Goal: Task Accomplishment & Management: Manage account settings

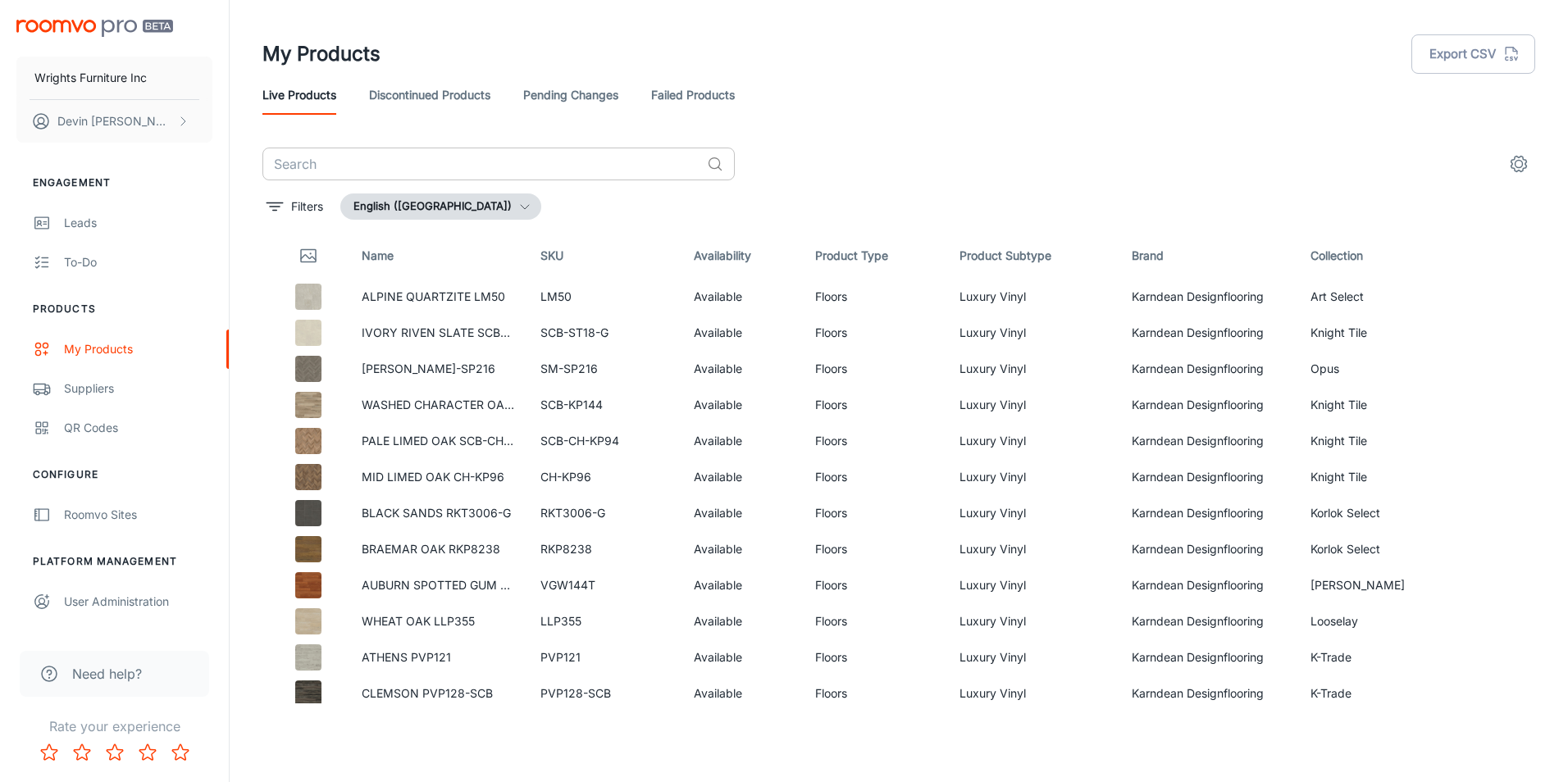
click at [430, 173] on input "text" at bounding box center [481, 164] width 438 height 33
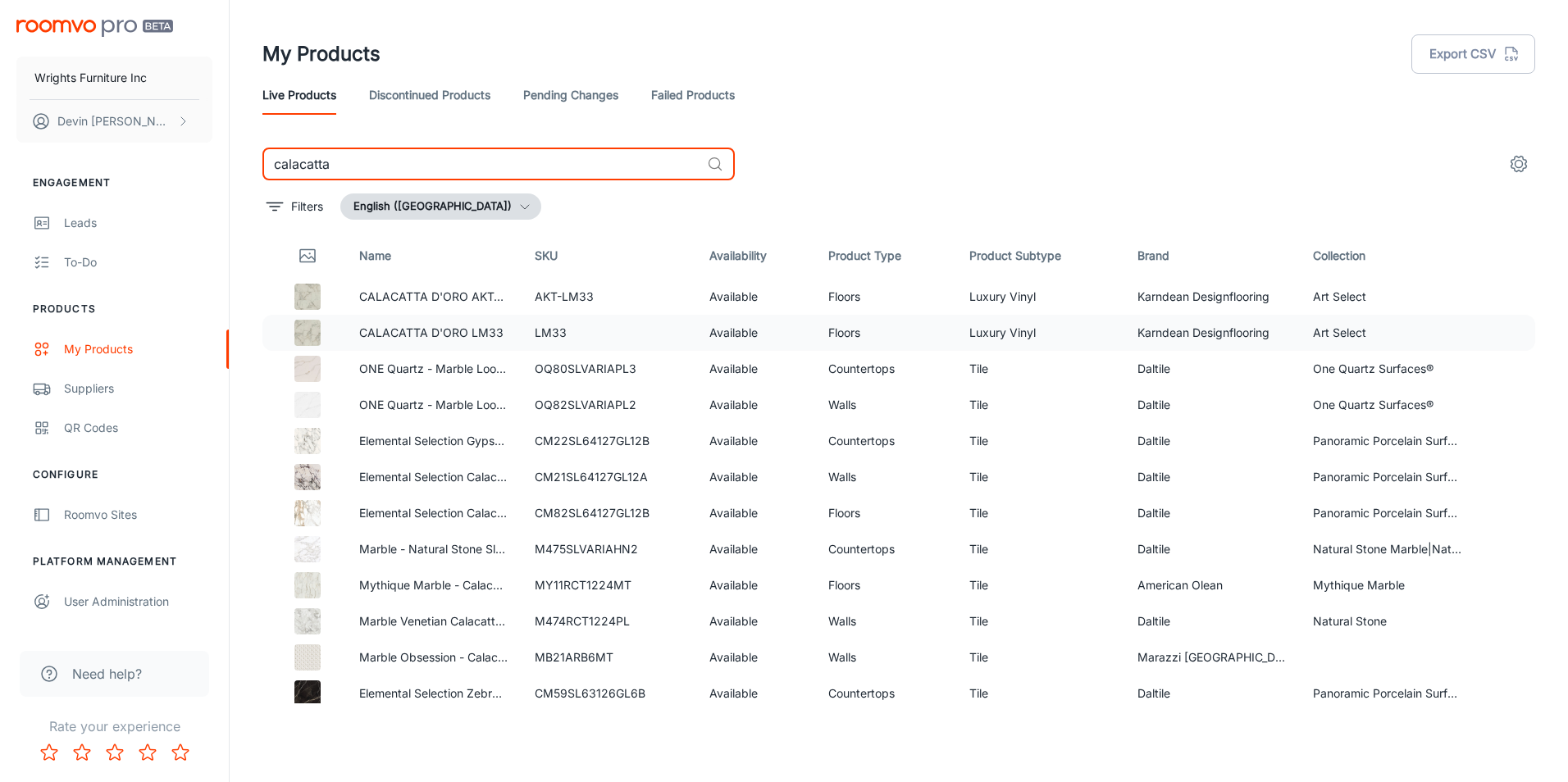
type input "calacatta"
click at [432, 337] on p "CALACATTA D'ORO LM33" at bounding box center [433, 332] width 148 height 18
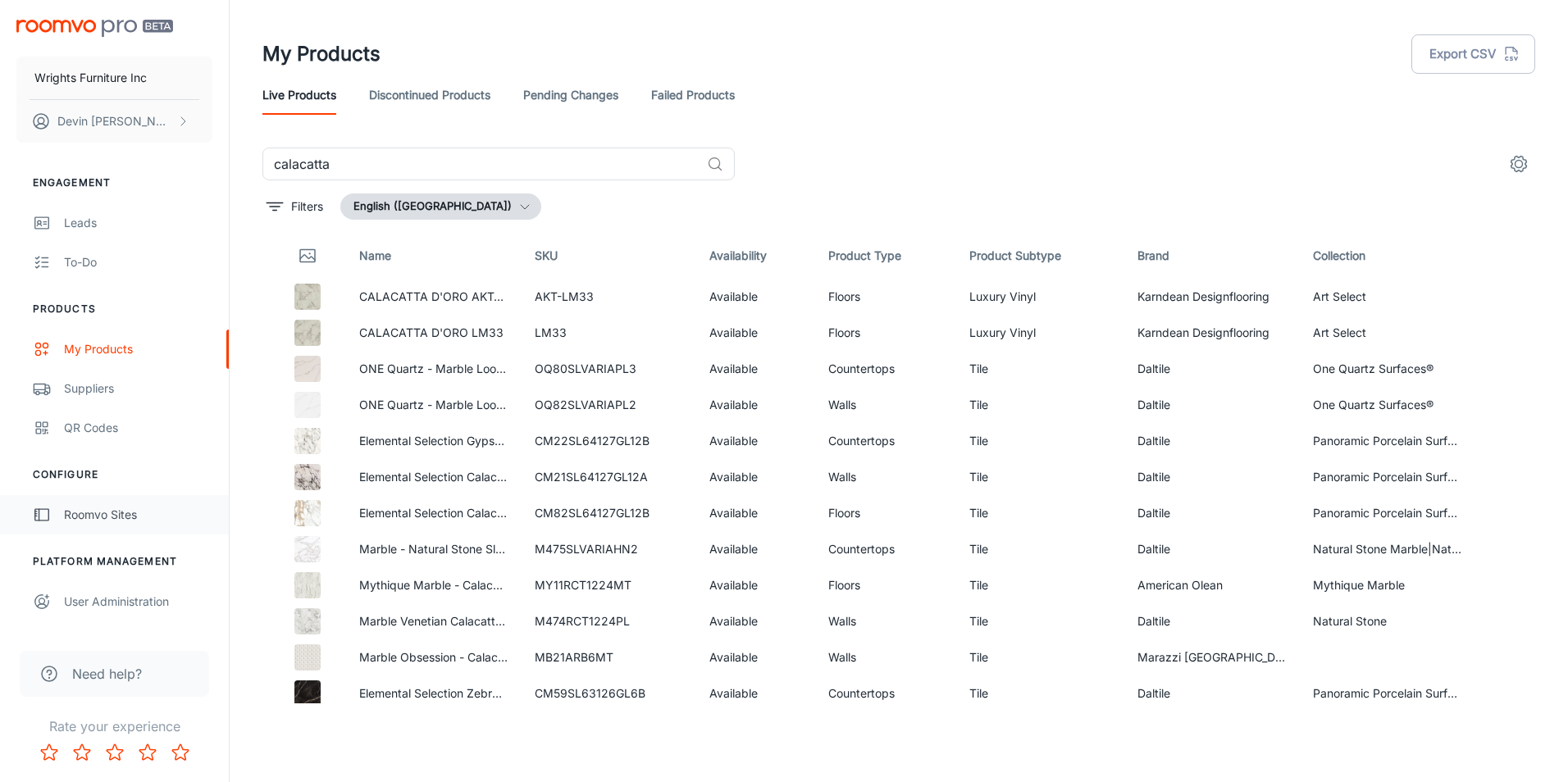
click at [117, 519] on div "Roomvo Sites" at bounding box center [138, 514] width 148 height 18
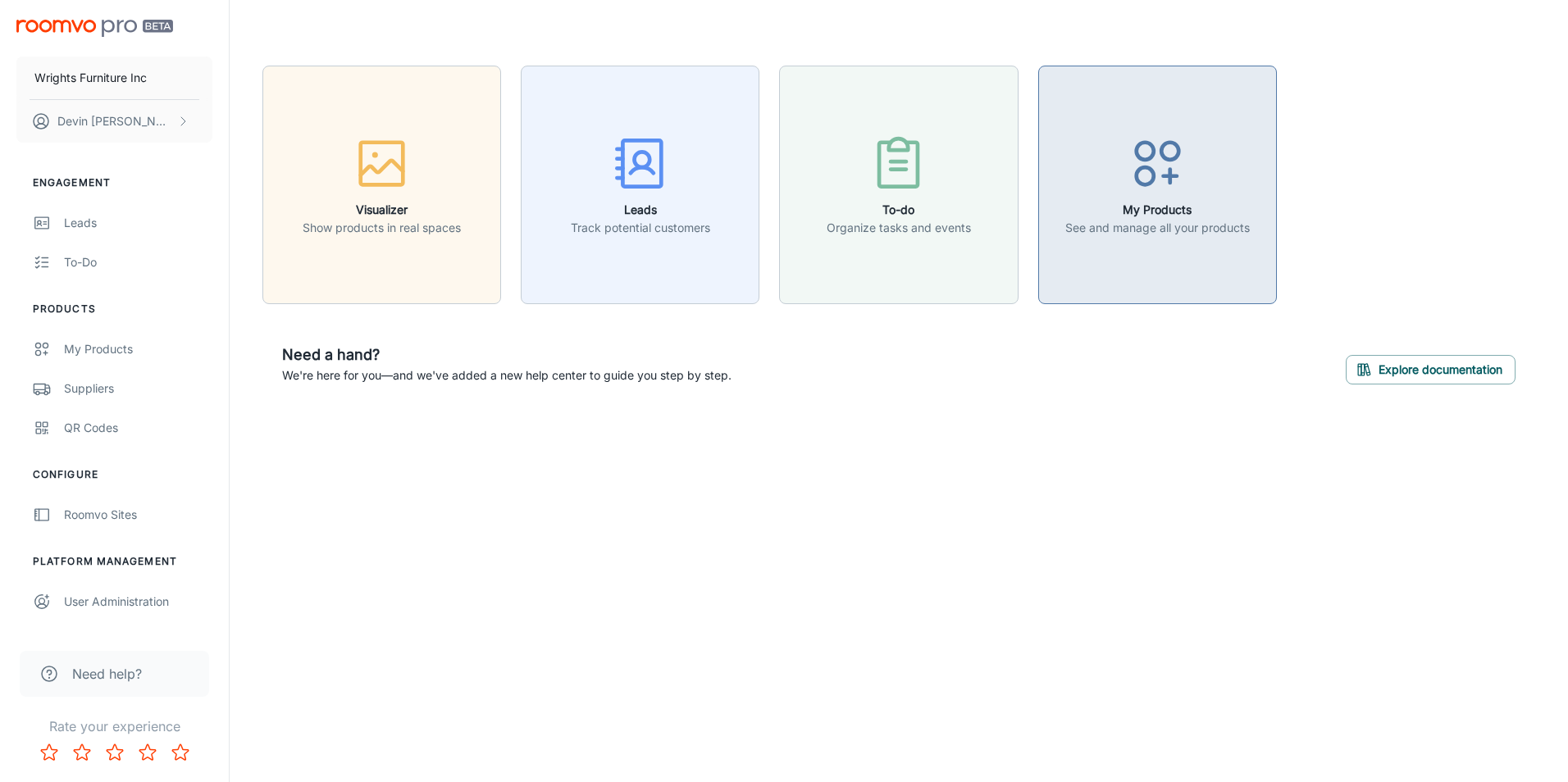
click at [1159, 182] on icon "button" at bounding box center [1157, 164] width 61 height 61
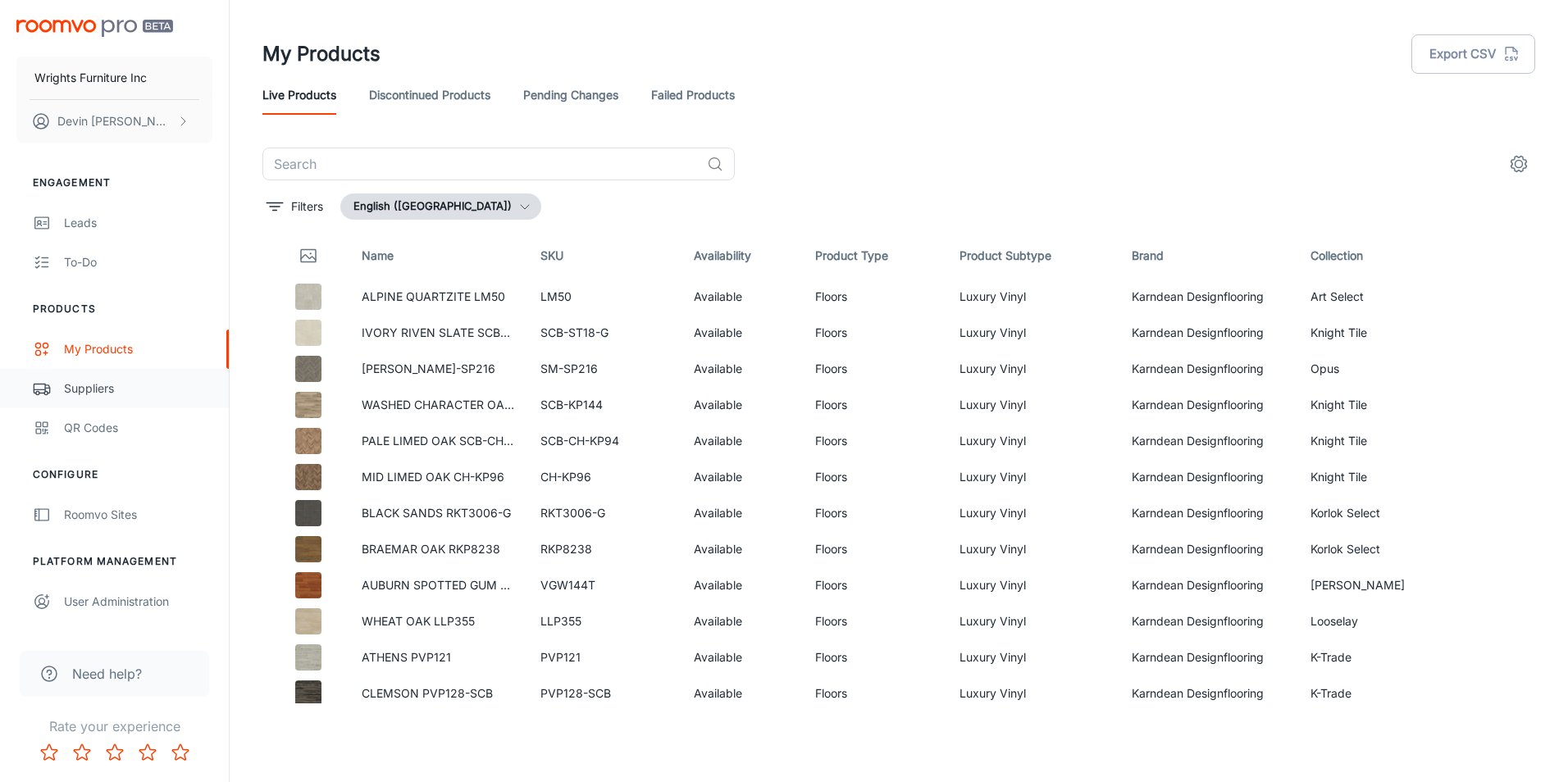
click at [104, 392] on div "Suppliers" at bounding box center [138, 388] width 148 height 18
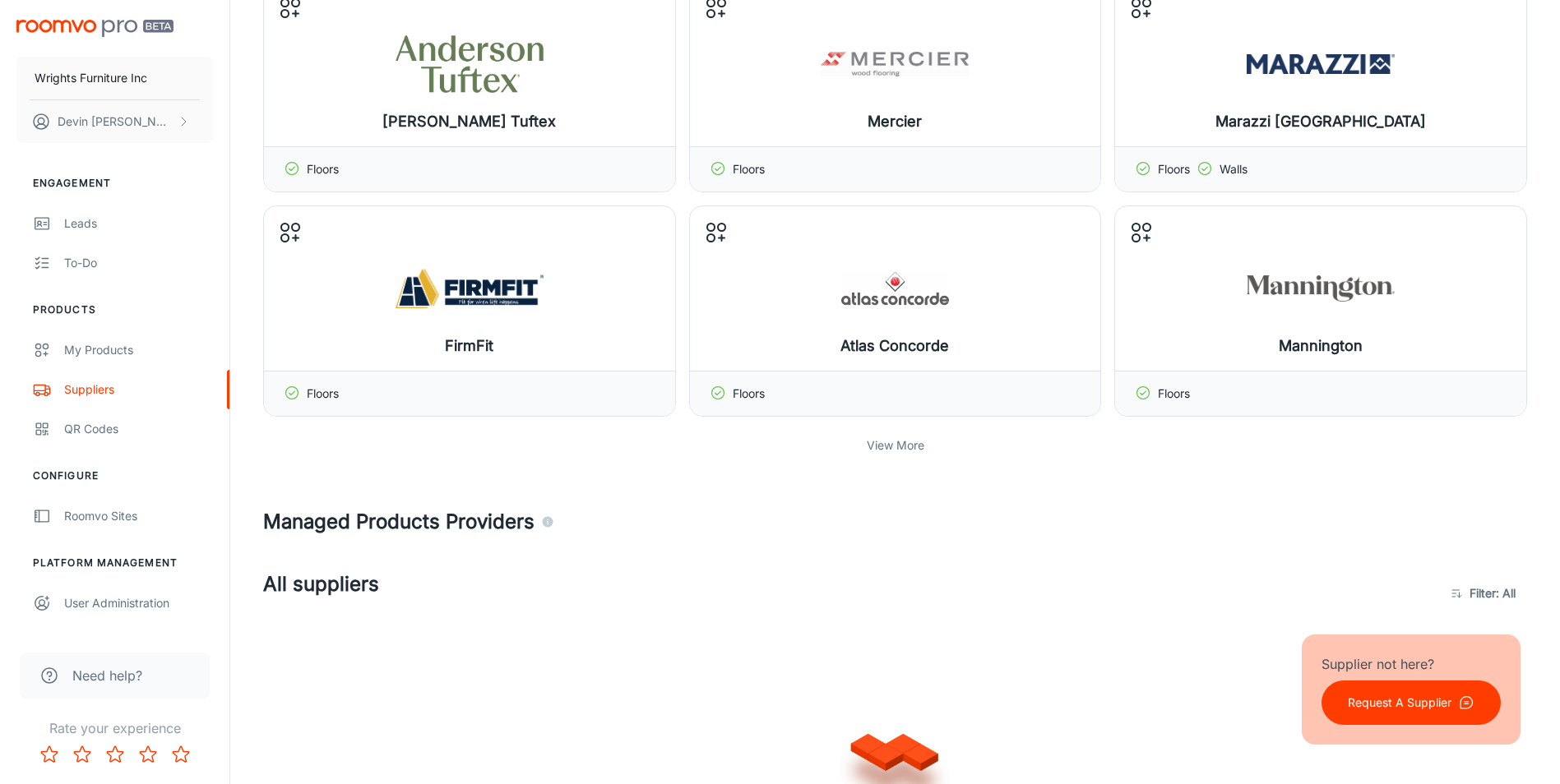
scroll to position [411, 0]
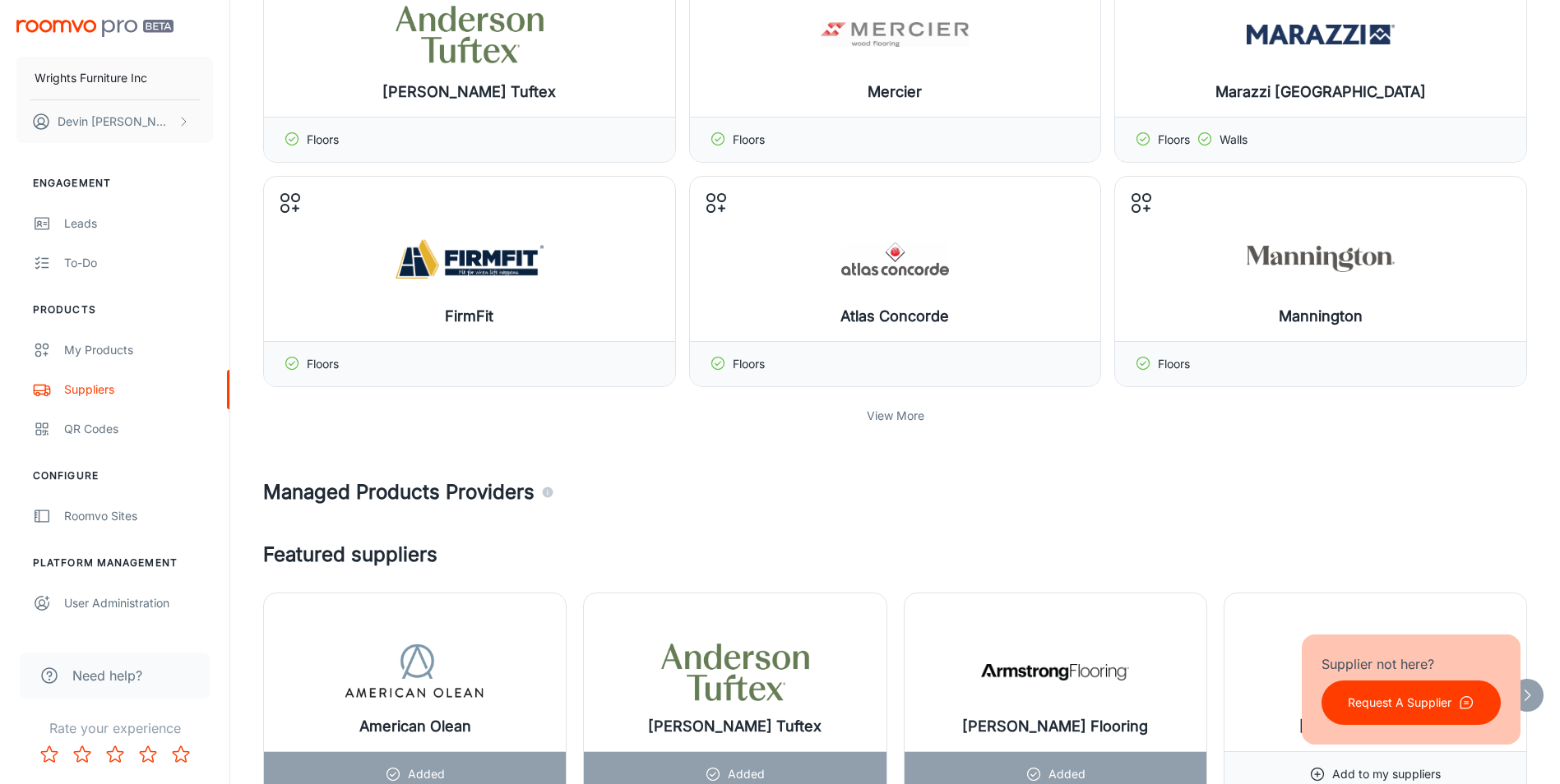
click at [896, 413] on p "View More" at bounding box center [895, 415] width 58 height 18
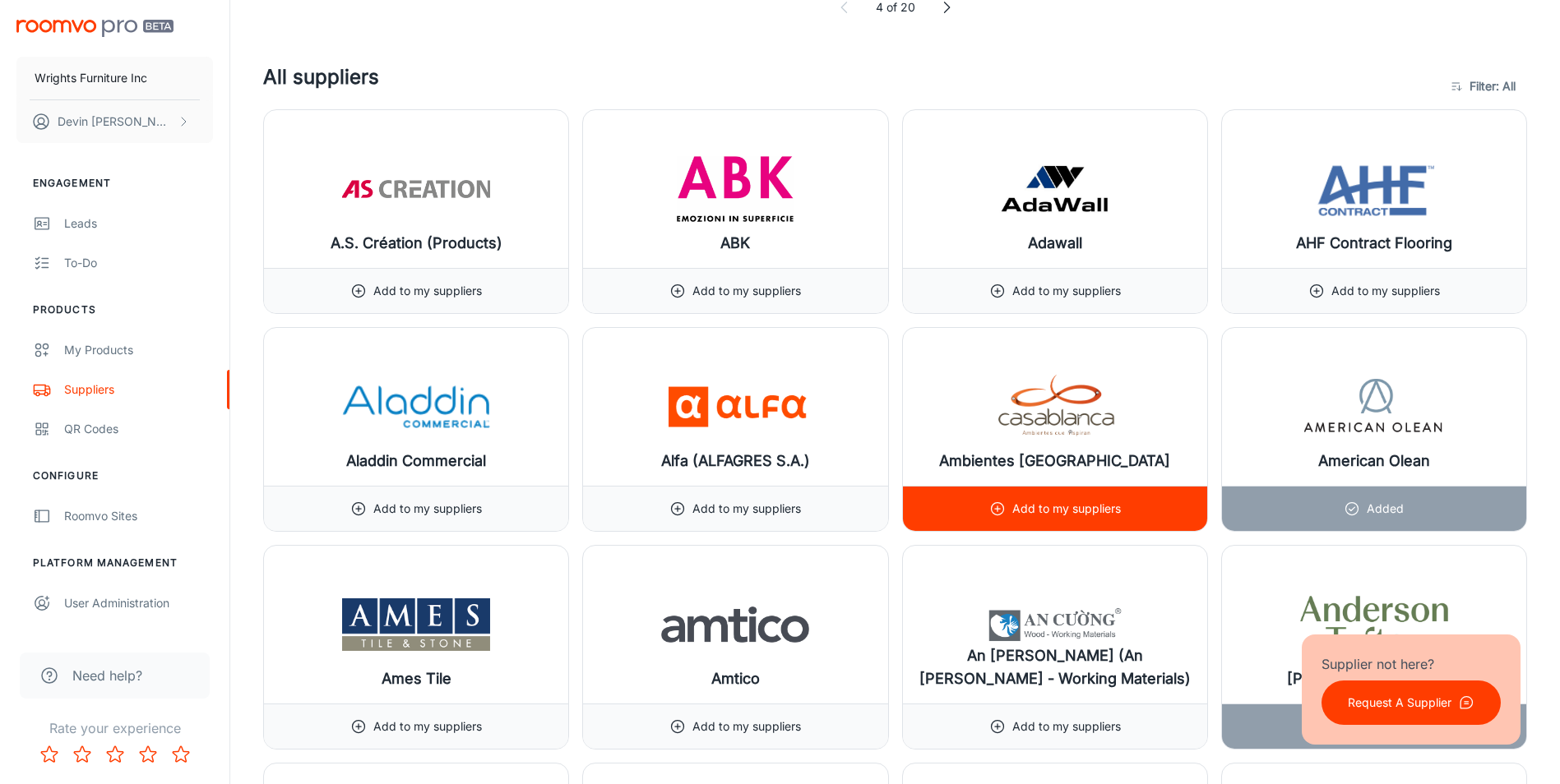
scroll to position [1972, 0]
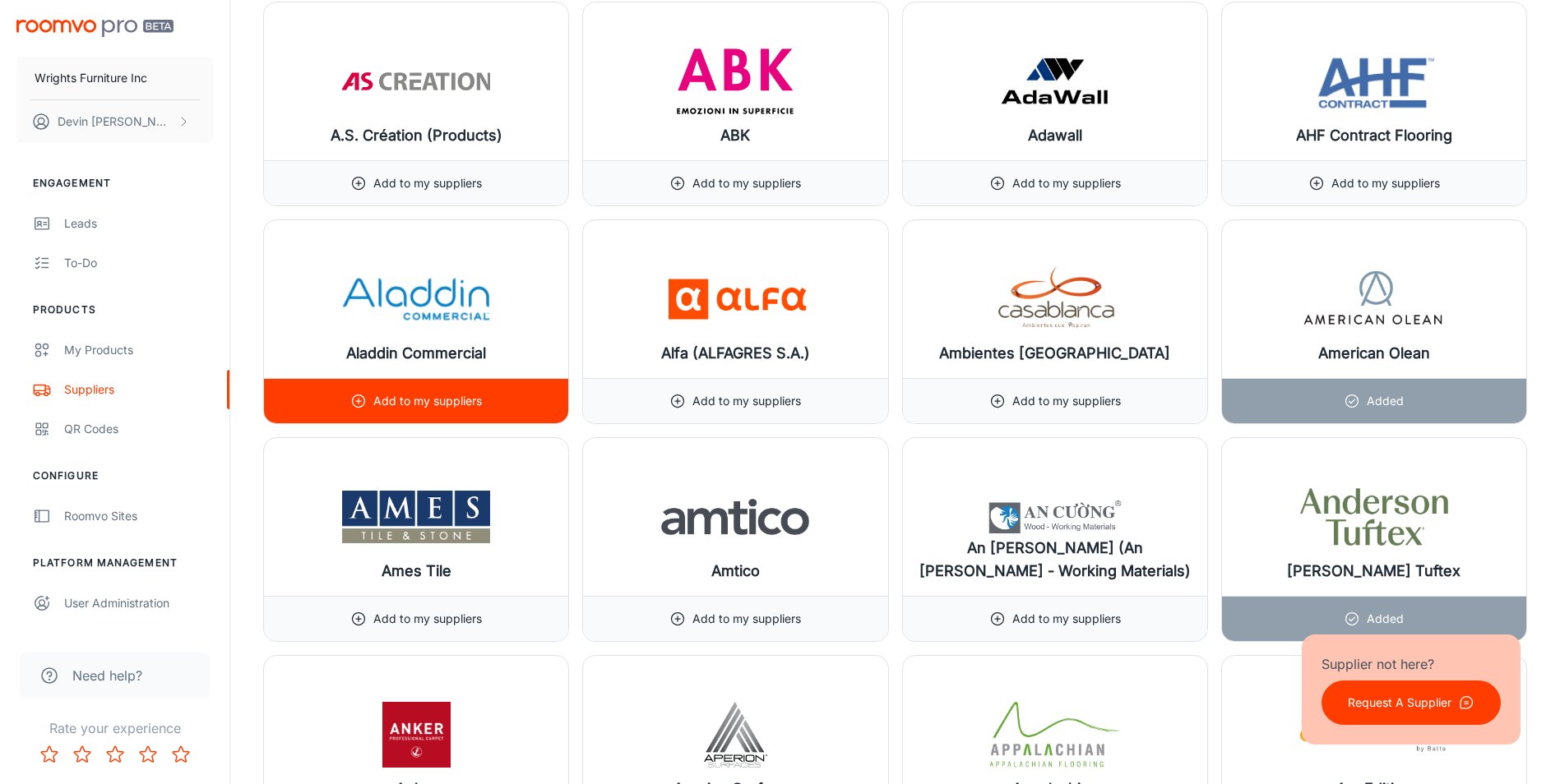
click at [338, 395] on div "Add to my suppliers" at bounding box center [416, 400] width 304 height 45
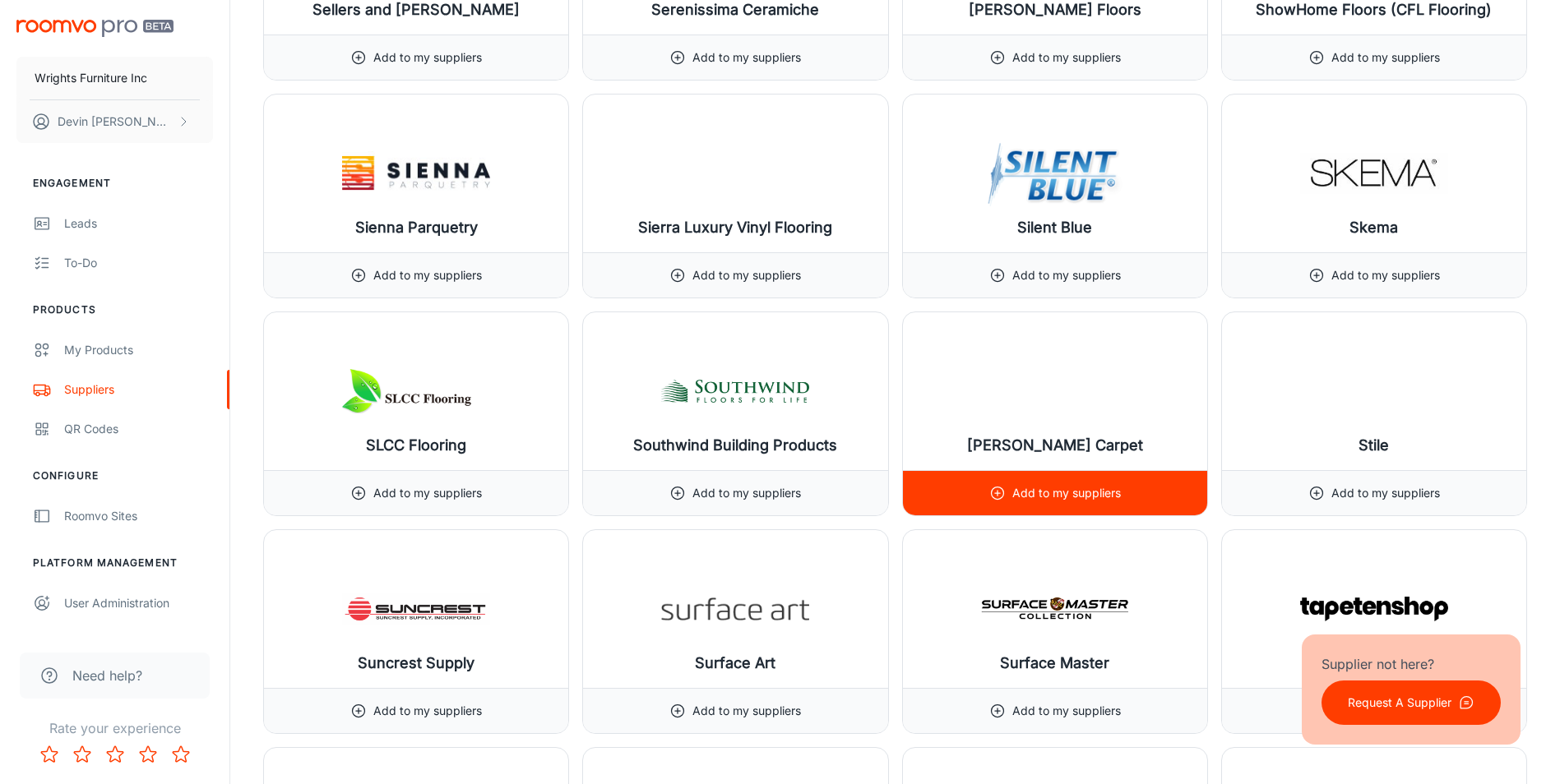
scroll to position [17999, 0]
